Goal: Use online tool/utility: Utilize a website feature to perform a specific function

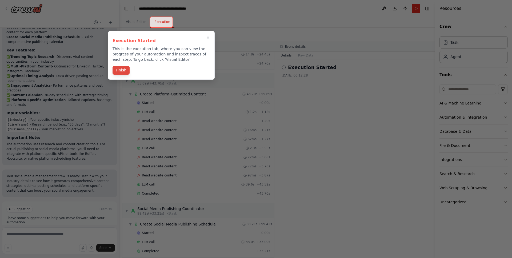
click at [122, 70] on button "Finish" at bounding box center [121, 70] width 17 height 9
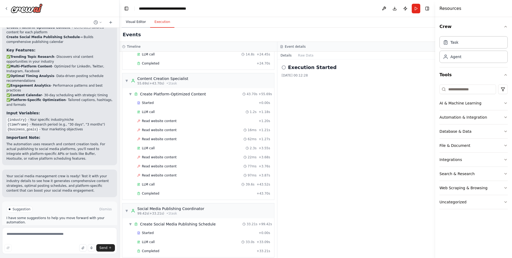
click at [138, 22] on button "Visual Editor" at bounding box center [136, 22] width 29 height 11
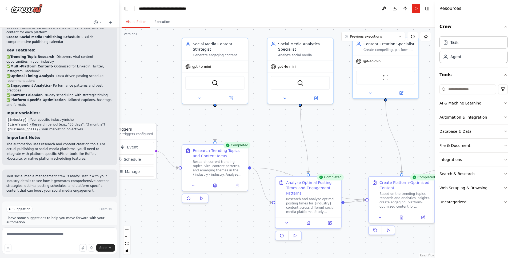
drag, startPoint x: 182, startPoint y: 88, endPoint x: 137, endPoint y: 71, distance: 47.6
click at [137, 71] on div ".deletable-edge-delete-btn { width: 20px; height: 20px; border: 0px solid #ffff…" at bounding box center [278, 143] width 316 height 231
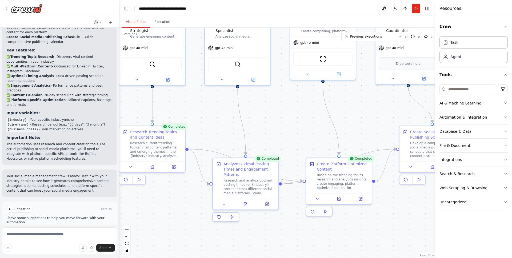
drag, startPoint x: 264, startPoint y: 129, endPoint x: 201, endPoint y: 110, distance: 65.2
click at [201, 110] on div ".deletable-edge-delete-btn { width: 20px; height: 20px; border: 0px solid #ffff…" at bounding box center [278, 143] width 316 height 231
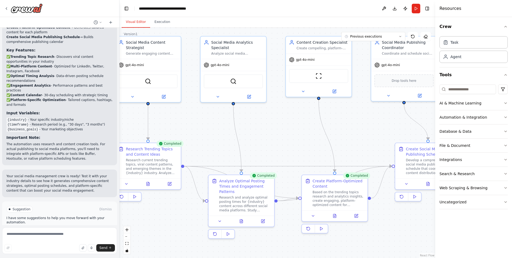
drag, startPoint x: 284, startPoint y: 118, endPoint x: 279, endPoint y: 134, distance: 17.3
click at [279, 135] on div ".deletable-edge-delete-btn { width: 20px; height: 20px; border: 0px solid #ffff…" at bounding box center [278, 143] width 316 height 231
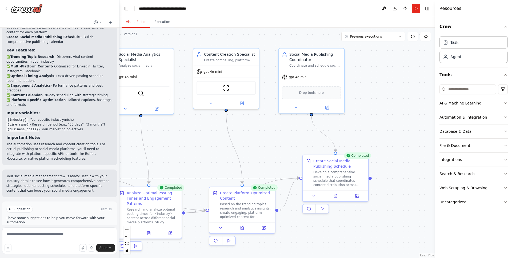
drag, startPoint x: 295, startPoint y: 134, endPoint x: 202, endPoint y: 146, distance: 93.1
click at [202, 146] on div ".deletable-edge-delete-btn { width: 20px; height: 20px; border: 0px solid #ffff…" at bounding box center [278, 143] width 316 height 231
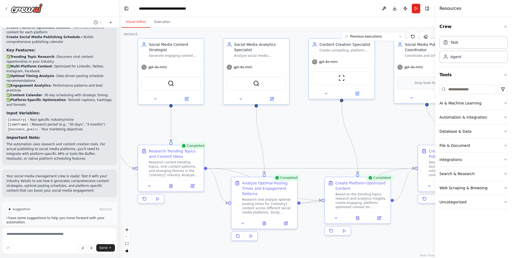
drag, startPoint x: 198, startPoint y: 143, endPoint x: 322, endPoint y: 132, distance: 125.1
click at [322, 132] on div ".deletable-edge-delete-btn { width: 20px; height: 20px; border: 0px solid #ffff…" at bounding box center [278, 143] width 316 height 231
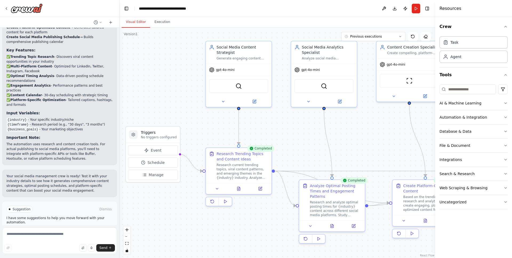
drag, startPoint x: 239, startPoint y: 126, endPoint x: 298, endPoint y: 130, distance: 59.4
click at [298, 130] on div ".deletable-edge-delete-btn { width: 20px; height: 20px; border: 0px solid #ffff…" at bounding box center [278, 143] width 316 height 231
